Goal: Task Accomplishment & Management: Manage account settings

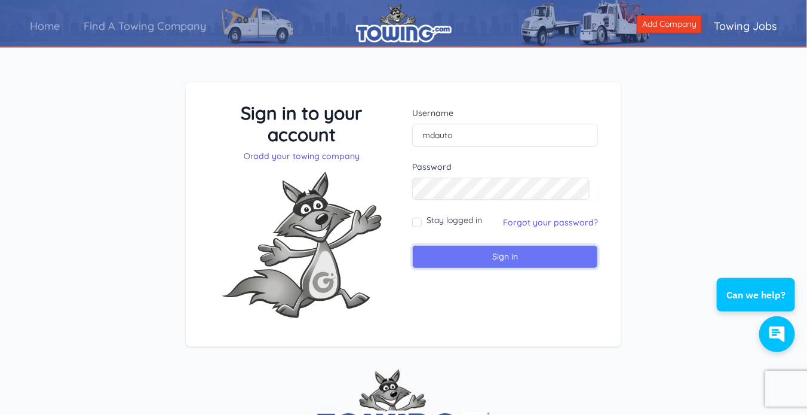
click at [504, 260] on input "Sign in" at bounding box center [505, 256] width 186 height 23
type input "mdautoservice"
click at [473, 258] on input "Sign in" at bounding box center [505, 256] width 186 height 23
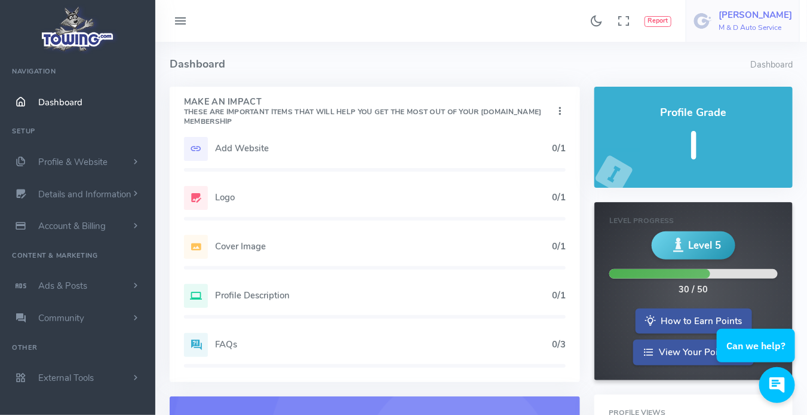
click at [744, 24] on h6 "M & D Auto Service" at bounding box center [756, 28] width 74 height 8
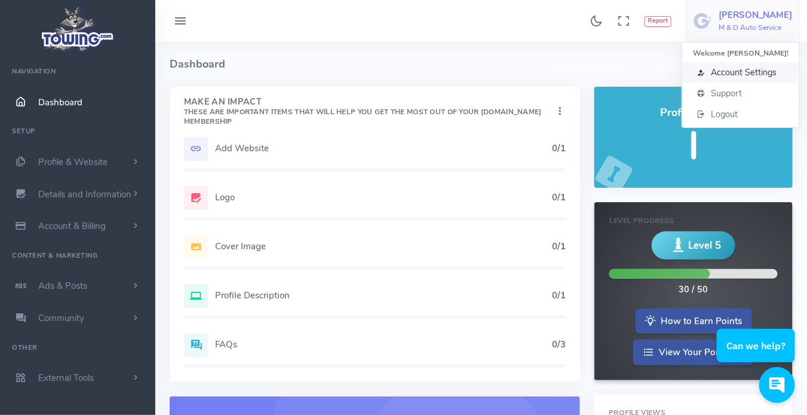
click at [749, 74] on span "Account Settings" at bounding box center [744, 72] width 66 height 12
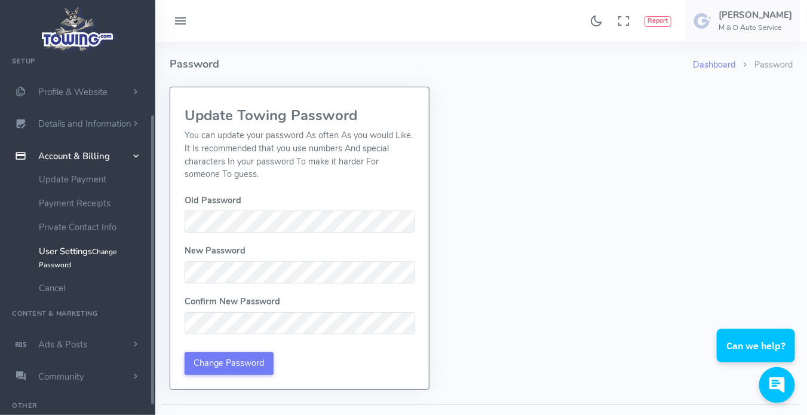
scroll to position [72, 0]
click at [96, 91] on span "Profile & Website" at bounding box center [72, 90] width 69 height 12
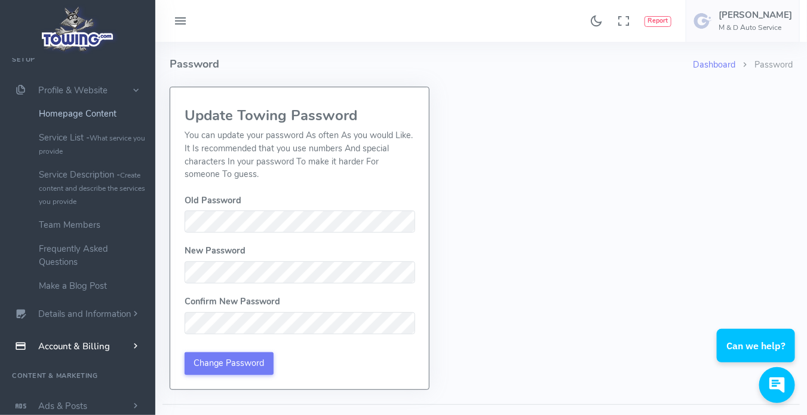
click at [103, 114] on link "Homepage Content" at bounding box center [92, 114] width 125 height 24
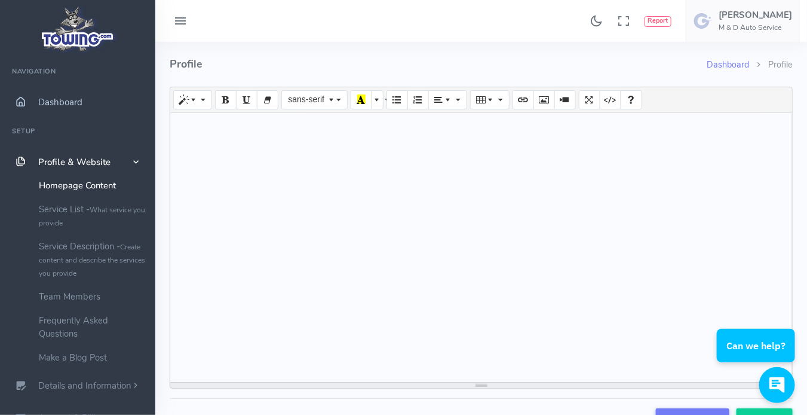
click at [65, 103] on span "Dashboard" at bounding box center [60, 102] width 44 height 12
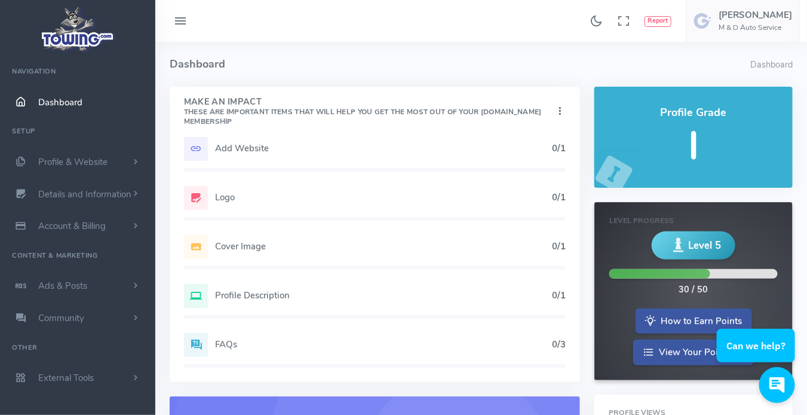
click at [183, 24] on icon at bounding box center [180, 21] width 14 height 19
